Goal: Task Accomplishment & Management: Use online tool/utility

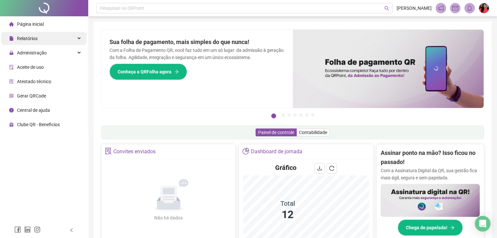
click at [26, 41] on span "Relatórios" at bounding box center [27, 38] width 21 height 5
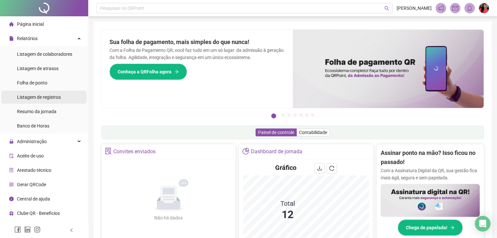
click at [31, 99] on span "Listagem de registros" at bounding box center [39, 97] width 44 height 5
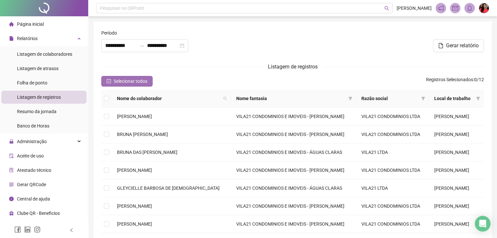
click at [118, 82] on span "Selecionar todos" at bounding box center [131, 81] width 34 height 7
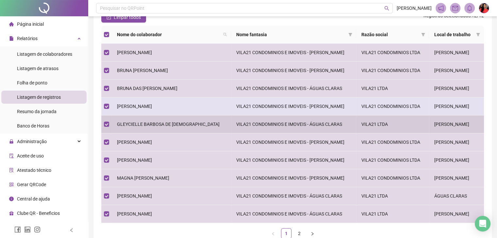
scroll to position [65, 0]
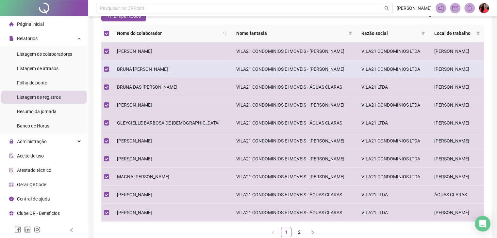
click at [162, 70] on span "BRUNA [PERSON_NAME]" at bounding box center [142, 69] width 51 height 5
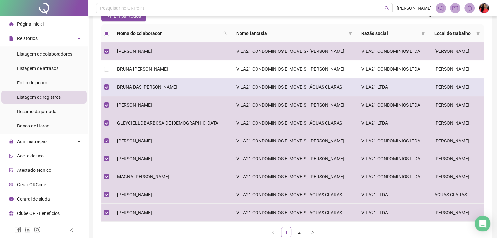
click at [159, 83] on td "BRUNA DAS [PERSON_NAME]" at bounding box center [171, 87] width 119 height 18
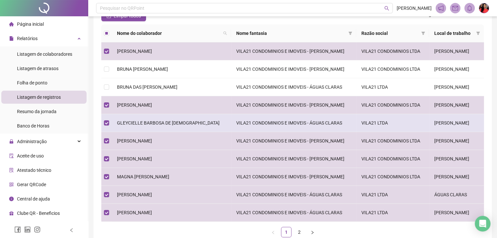
click at [140, 125] on span "GLEYCIELLE BARBOSA DE [DEMOGRAPHIC_DATA]" at bounding box center [168, 123] width 103 height 5
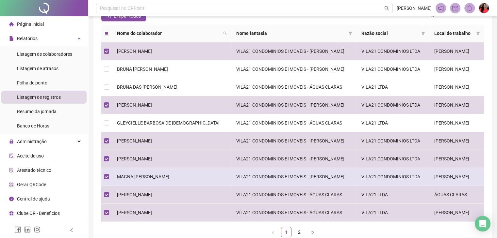
click at [135, 178] on span "MAGNA [PERSON_NAME]" at bounding box center [143, 176] width 52 height 5
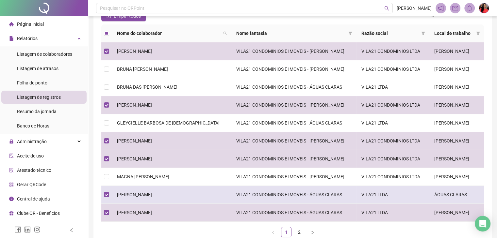
click at [140, 194] on span "[PERSON_NAME]" at bounding box center [134, 194] width 35 height 5
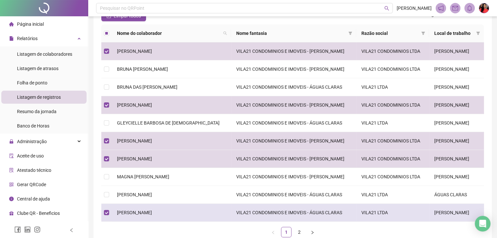
click at [144, 215] on span "[PERSON_NAME]" at bounding box center [134, 212] width 35 height 5
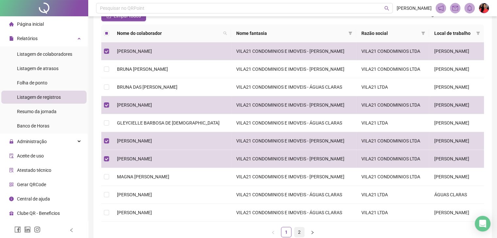
click at [301, 232] on link "2" at bounding box center [299, 233] width 10 height 10
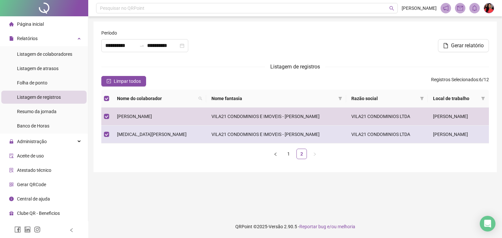
click at [163, 134] on span "[MEDICAL_DATA][PERSON_NAME]" at bounding box center [152, 134] width 70 height 5
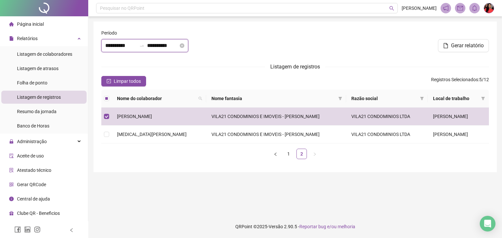
click at [106, 46] on input "**********" at bounding box center [120, 46] width 31 height 8
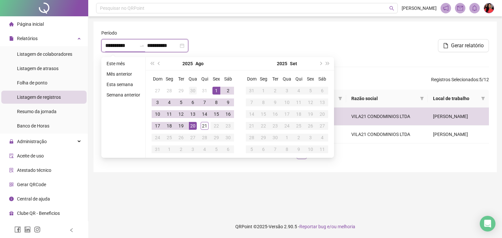
type input "**********"
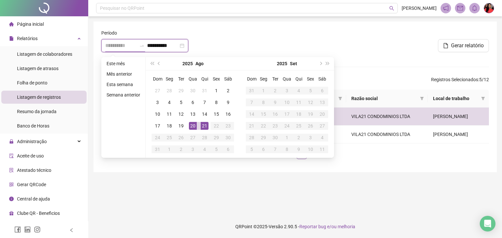
type input "**********"
click at [194, 124] on div "20" at bounding box center [193, 126] width 8 height 8
type input "**********"
click at [203, 126] on div "21" at bounding box center [205, 126] width 8 height 8
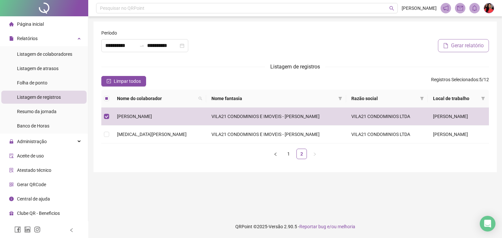
click at [475, 42] on span "Gerar relatório" at bounding box center [467, 46] width 33 height 8
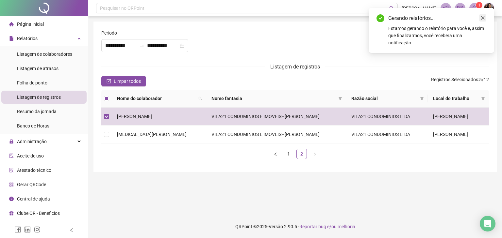
click at [482, 18] on icon "close" at bounding box center [482, 18] width 5 height 5
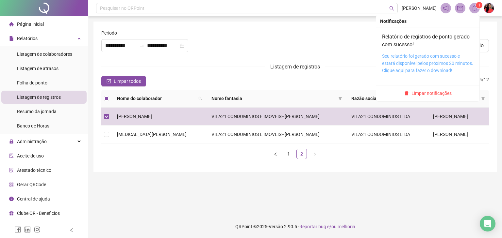
click at [415, 60] on link "Seu relatório foi gerado com sucesso e estará disponível pelos próximos 20 minu…" at bounding box center [427, 64] width 91 height 20
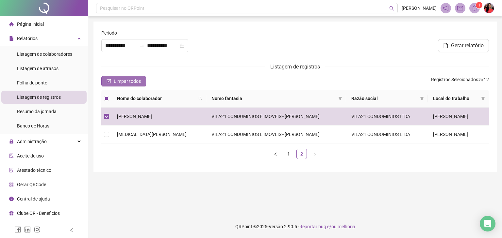
click at [128, 83] on span "Limpar todos" at bounding box center [127, 81] width 27 height 7
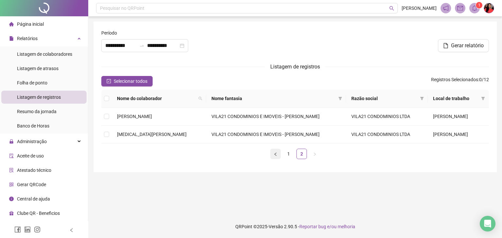
click at [277, 154] on icon "left" at bounding box center [275, 155] width 4 height 4
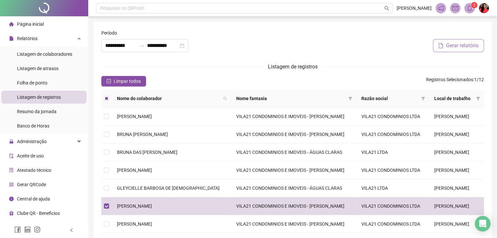
click at [465, 43] on span "Gerar relatório" at bounding box center [462, 46] width 33 height 8
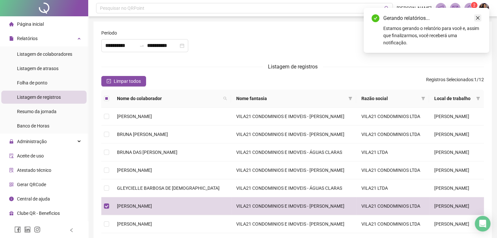
click at [477, 19] on icon "close" at bounding box center [478, 18] width 4 height 4
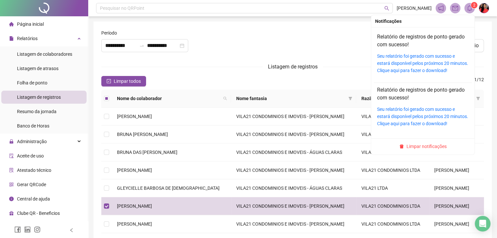
click at [413, 59] on div "Seu relatório foi gerado com sucesso e estará disponível pelos próximos 20 minu…" at bounding box center [422, 64] width 91 height 22
click at [425, 64] on link "Seu relatório foi gerado com sucesso e estará disponível pelos próximos 20 minu…" at bounding box center [422, 64] width 91 height 20
